Goal: Information Seeking & Learning: Learn about a topic

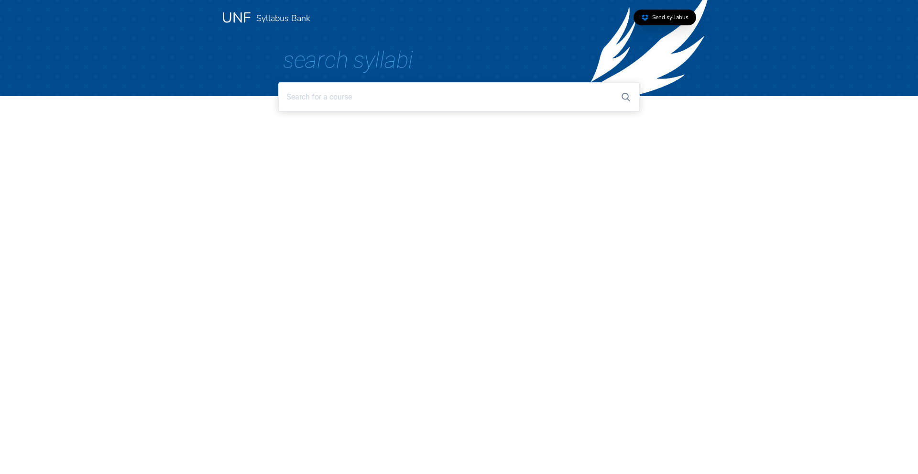
click at [417, 107] on input at bounding box center [458, 96] width 361 height 29
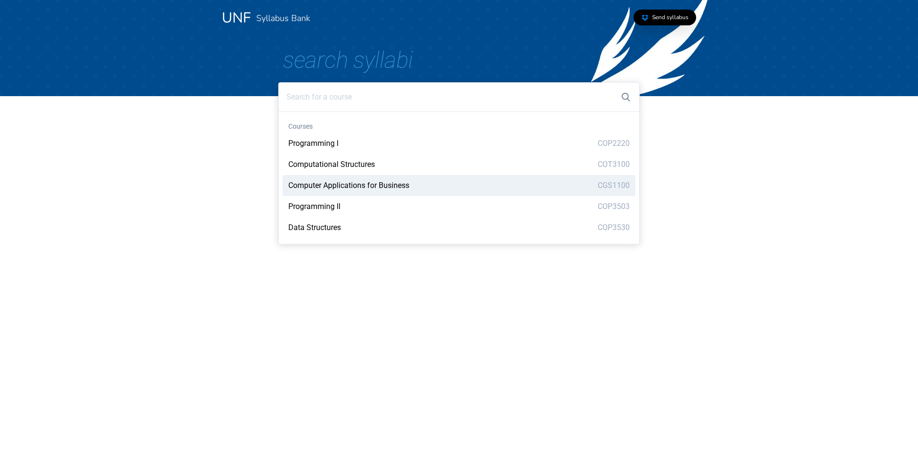
click at [395, 181] on span "Computer Applications for Business" at bounding box center [348, 185] width 121 height 9
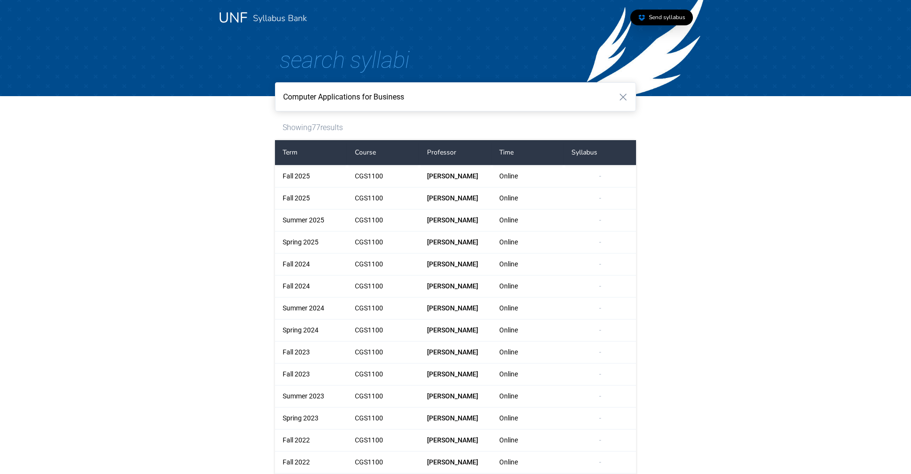
drag, startPoint x: 174, startPoint y: 157, endPoint x: 168, endPoint y: 154, distance: 6.6
click at [467, 103] on input "Computer Applications for Business" at bounding box center [455, 96] width 361 height 29
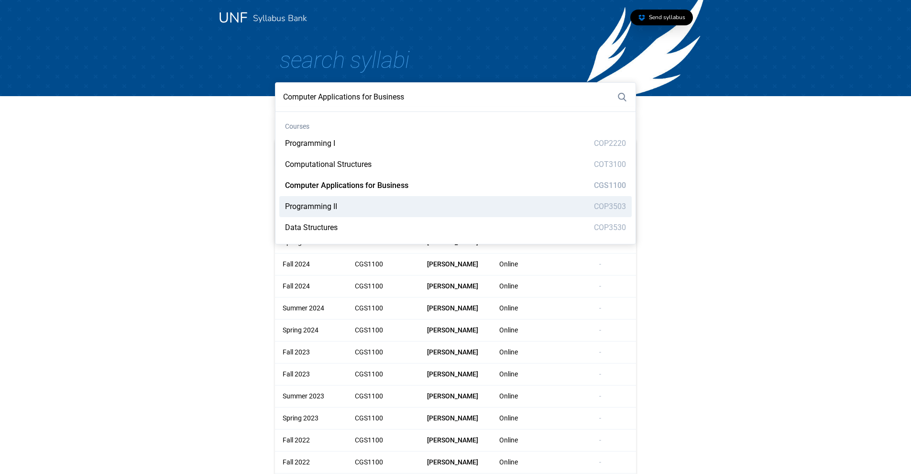
click at [443, 210] on div "Programming II COP3503" at bounding box center [455, 206] width 353 height 21
type input "Programming II"
